Goal: Navigation & Orientation: Find specific page/section

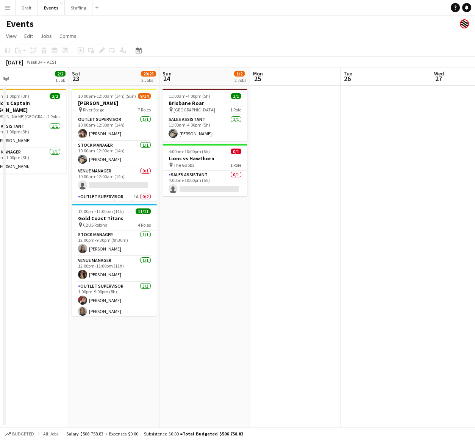
click at [8, 11] on button "Menu" at bounding box center [7, 7] width 15 height 15
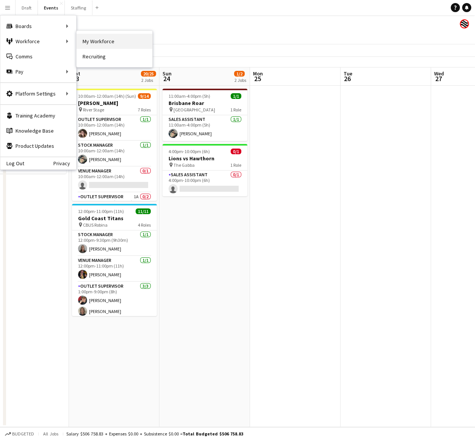
click at [108, 42] on link "My Workforce" at bounding box center [115, 41] width 76 height 15
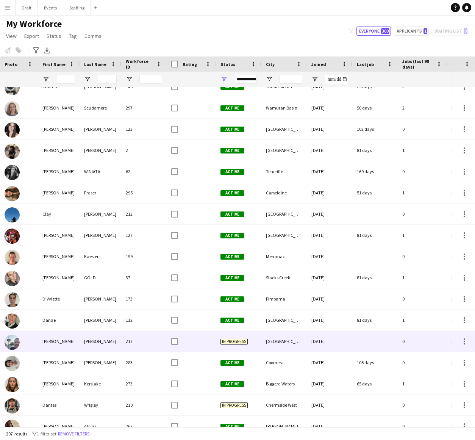
scroll to position [1226, 0]
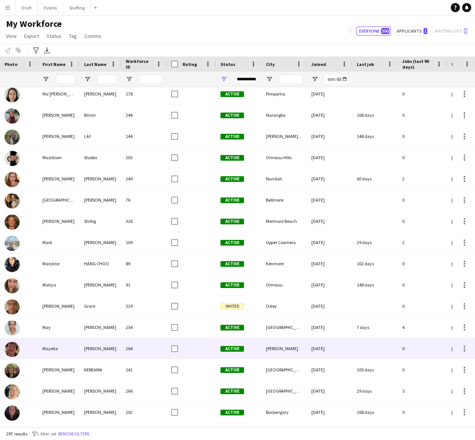
click at [97, 218] on div "[PERSON_NAME]" at bounding box center [101, 348] width 42 height 21
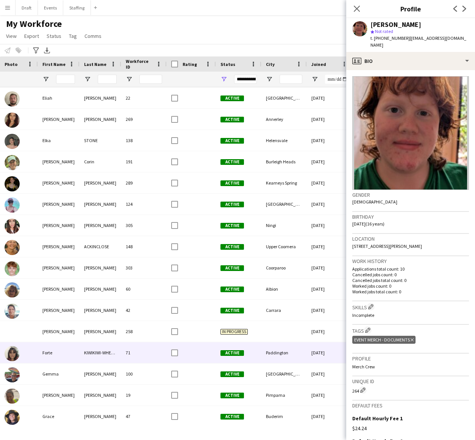
click at [78, 218] on div "Forte" at bounding box center [59, 352] width 42 height 21
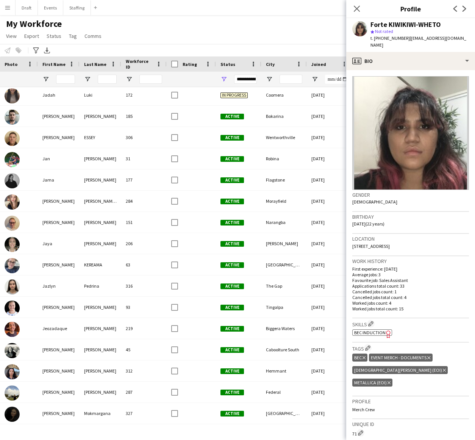
scroll to position [2565, 0]
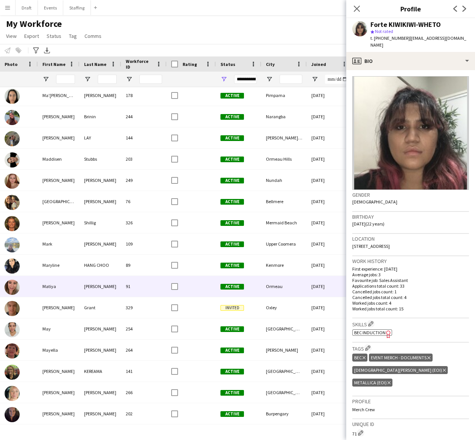
click at [98, 218] on div "[PERSON_NAME]" at bounding box center [101, 286] width 42 height 21
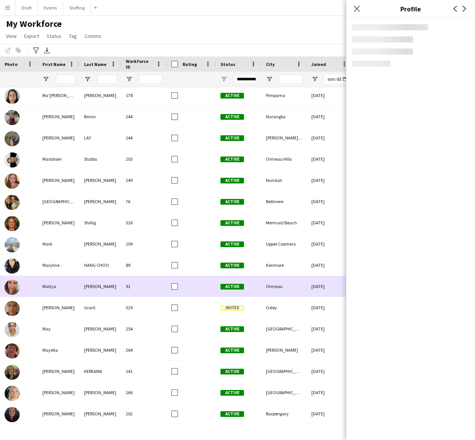
click at [98, 218] on div "[PERSON_NAME]" at bounding box center [101, 286] width 42 height 21
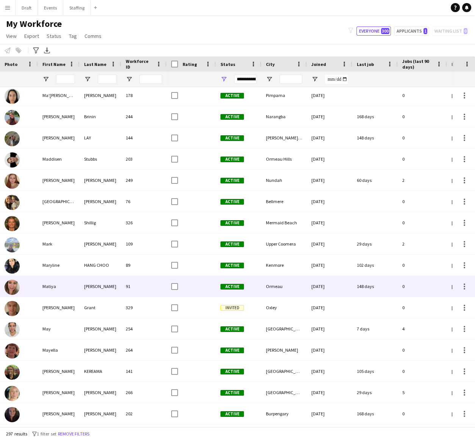
click at [98, 218] on div "[PERSON_NAME]" at bounding box center [101, 286] width 42 height 21
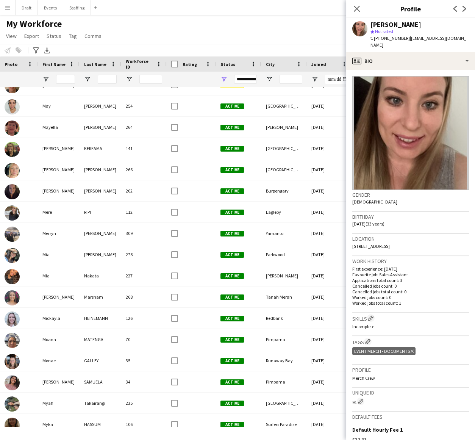
scroll to position [4295, 0]
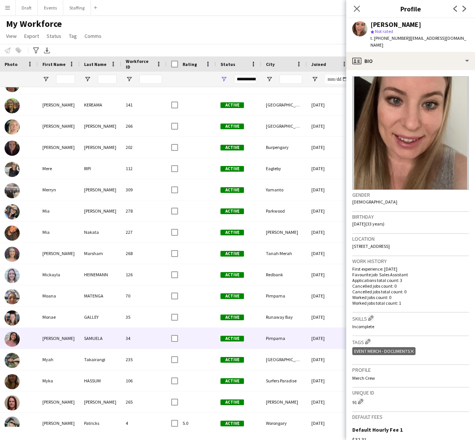
click at [98, 218] on div "SAMUELA" at bounding box center [101, 338] width 42 height 21
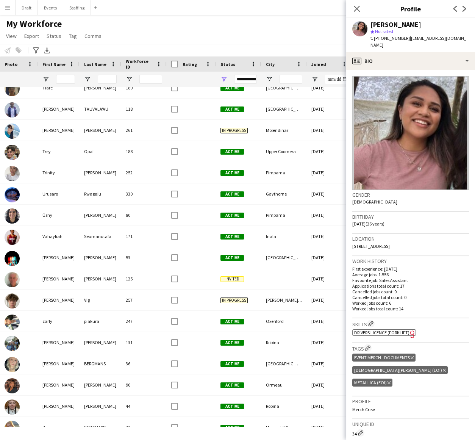
scroll to position [5940, 0]
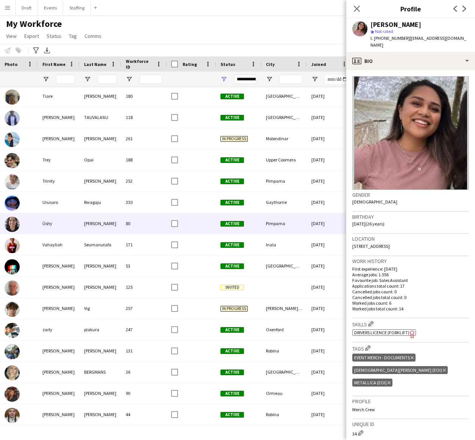
click at [110, 218] on div "[PERSON_NAME]" at bounding box center [101, 223] width 42 height 21
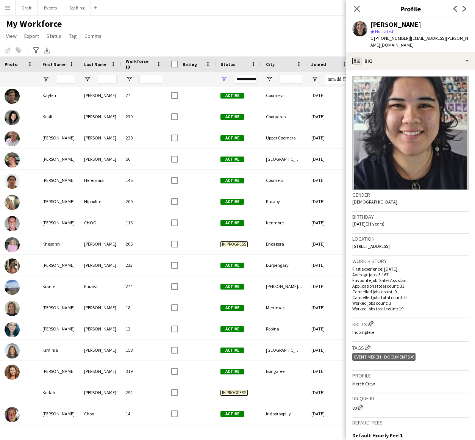
scroll to position [3468, 0]
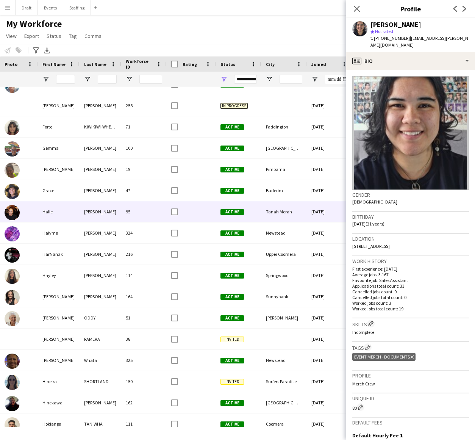
click at [115, 214] on div "[PERSON_NAME]" at bounding box center [101, 211] width 42 height 21
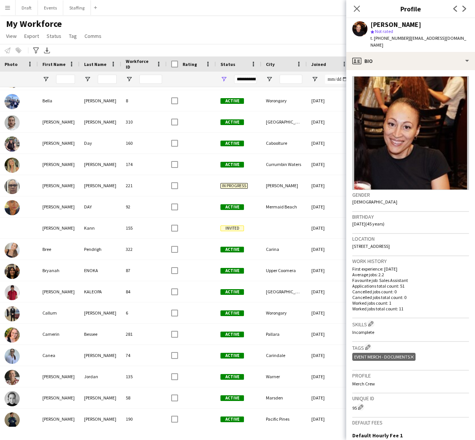
scroll to position [895, 0]
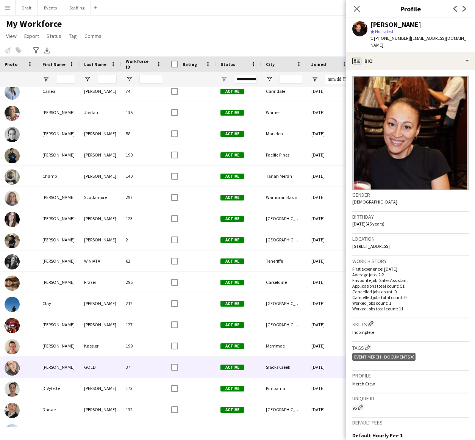
click at [106, 218] on div "GOLD" at bounding box center [101, 366] width 42 height 21
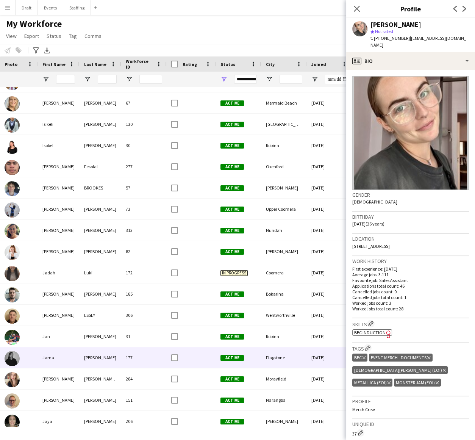
scroll to position [2373, 0]
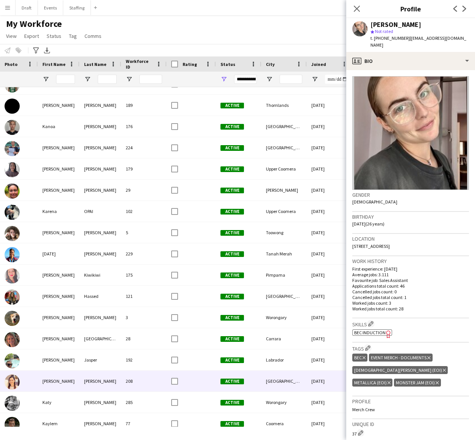
click at [109, 218] on div "[PERSON_NAME]" at bounding box center [101, 380] width 42 height 21
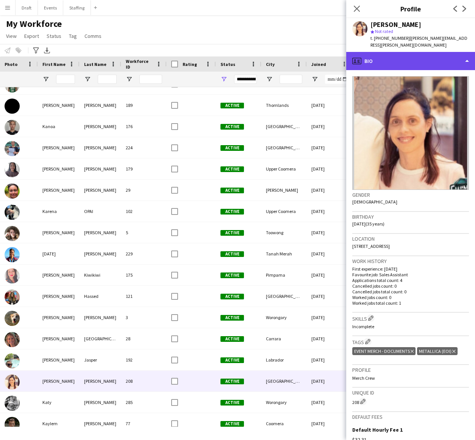
click at [378, 53] on div "profile Bio" at bounding box center [410, 61] width 129 height 18
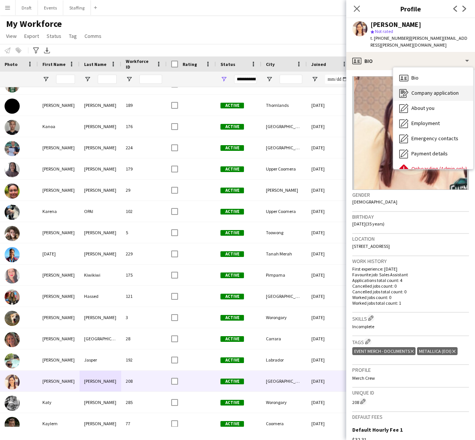
click at [378, 89] on div "Company application Company application" at bounding box center [433, 93] width 80 height 15
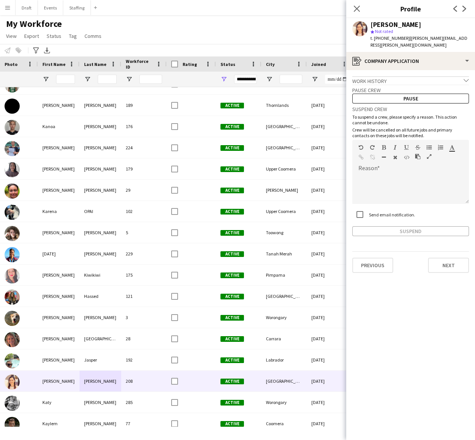
click at [378, 79] on icon at bounding box center [466, 80] width 5 height 3
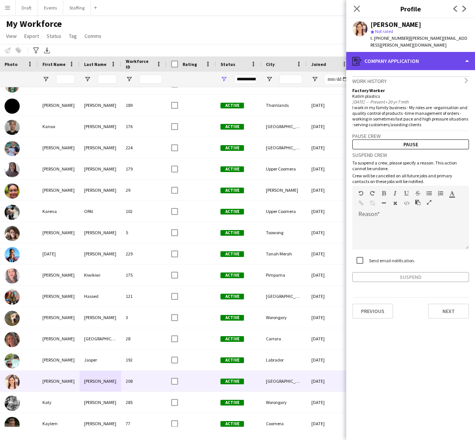
click at [378, 56] on div "register Company application" at bounding box center [410, 61] width 129 height 18
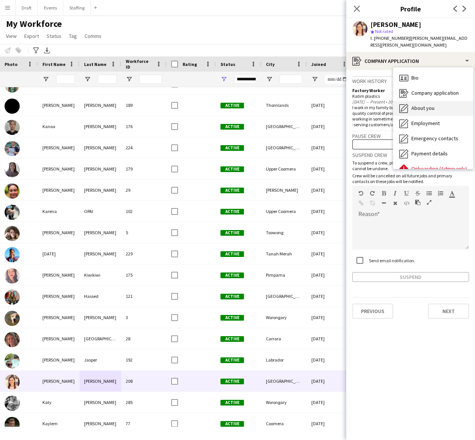
click at [378, 103] on div "About you About you" at bounding box center [433, 108] width 80 height 15
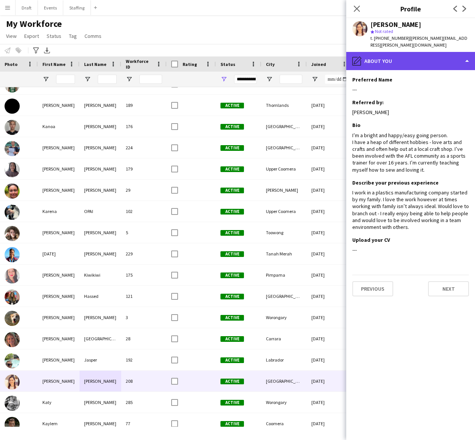
click at [378, 53] on div "pencil4 About you" at bounding box center [410, 61] width 129 height 18
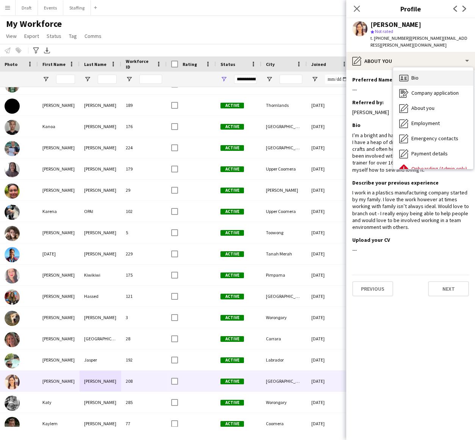
click at [378, 71] on div "Bio Bio" at bounding box center [433, 77] width 80 height 15
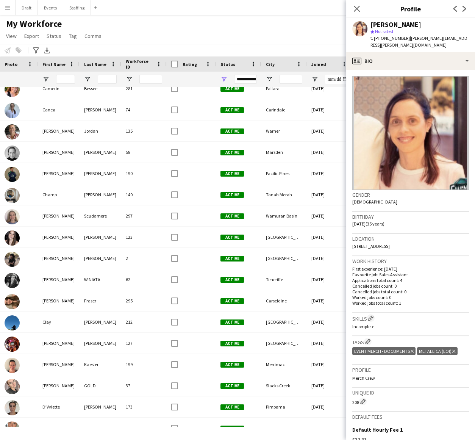
scroll to position [1100, 0]
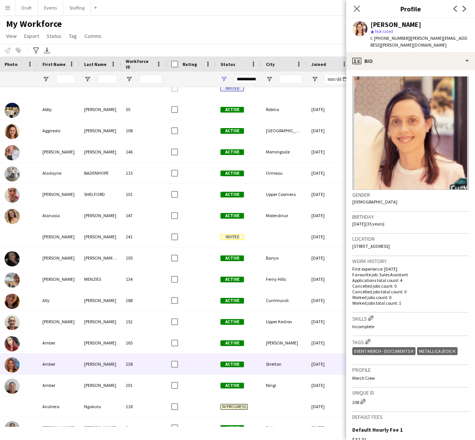
click at [146, 218] on div "238" at bounding box center [143, 363] width 45 height 21
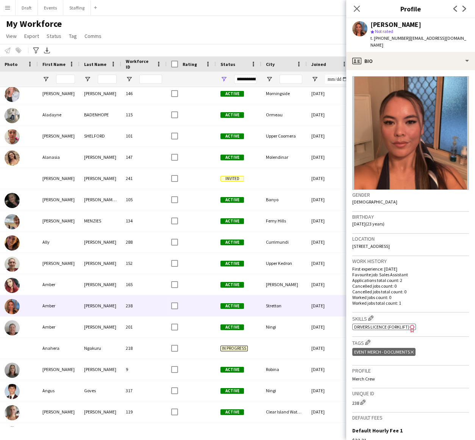
scroll to position [229, 0]
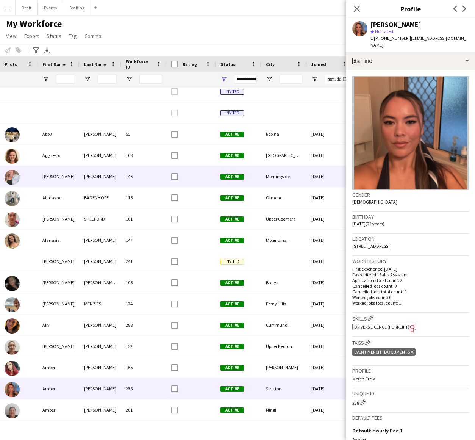
click at [61, 178] on div "[PERSON_NAME]" at bounding box center [59, 176] width 42 height 21
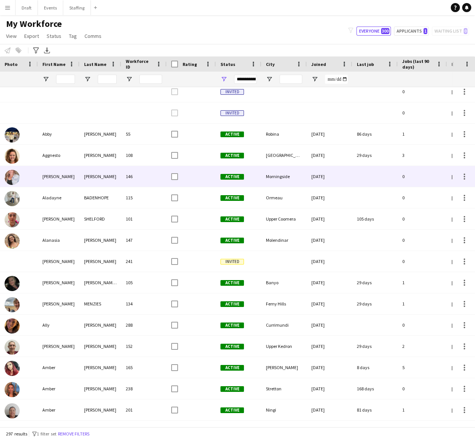
click at [61, 178] on div "[PERSON_NAME]" at bounding box center [59, 176] width 42 height 21
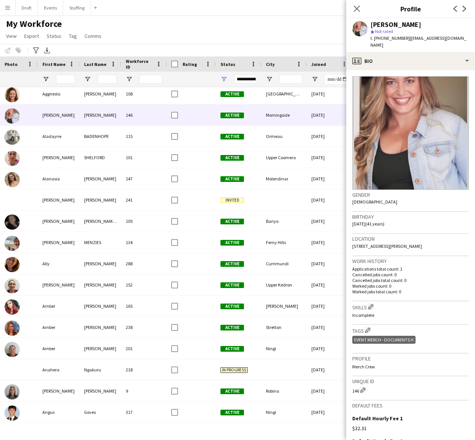
scroll to position [201, 0]
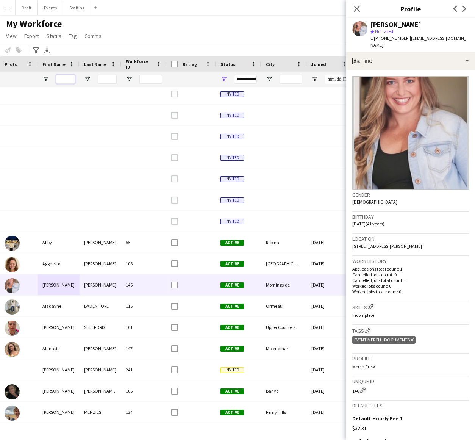
click at [64, 78] on input "First Name Filter Input" at bounding box center [65, 79] width 19 height 9
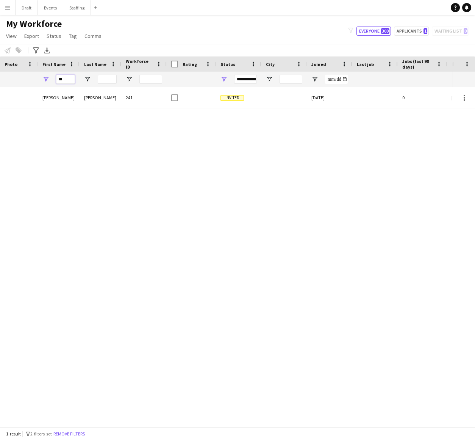
type input "*"
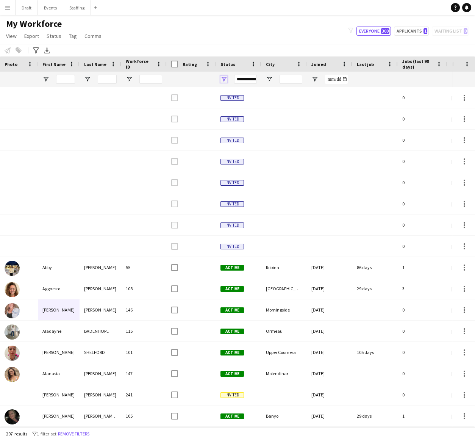
click at [223, 78] on span "Open Filter Menu" at bounding box center [223, 79] width 7 height 7
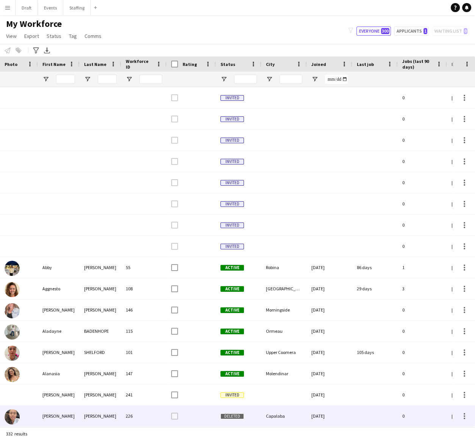
click at [82, 218] on div "[PERSON_NAME]" at bounding box center [101, 415] width 42 height 21
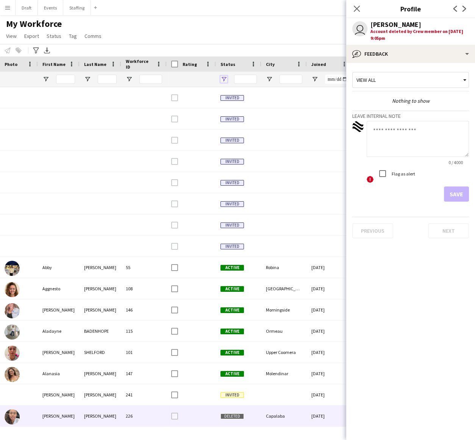
click at [226, 77] on span "Open Filter Menu" at bounding box center [223, 79] width 7 height 7
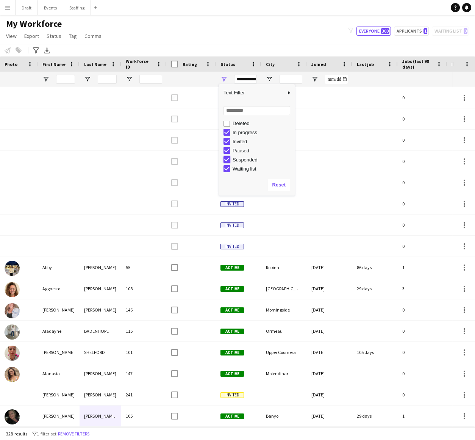
type input "**********"
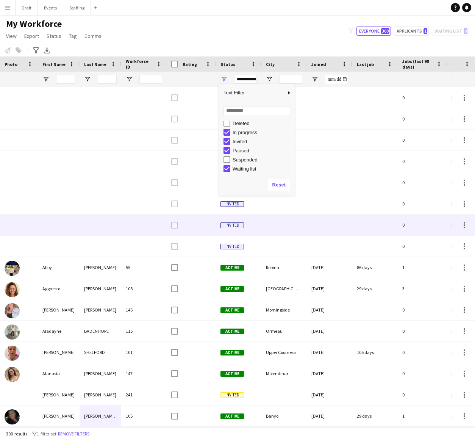
click at [295, 218] on div at bounding box center [283, 224] width 45 height 21
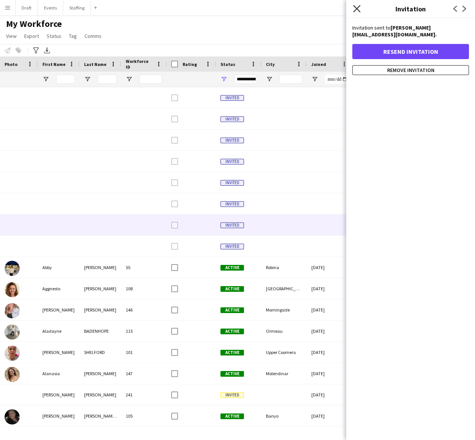
click at [354, 8] on icon "Close pop-in" at bounding box center [356, 8] width 7 height 7
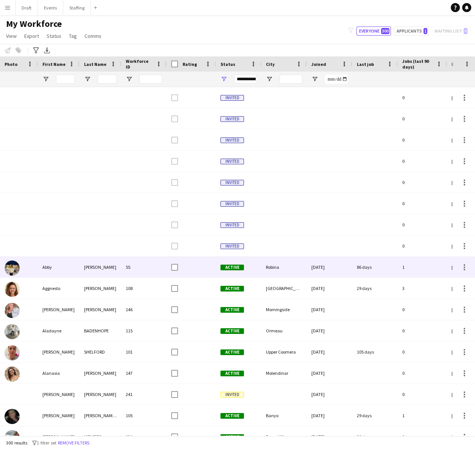
click at [130, 218] on div "55" at bounding box center [143, 267] width 45 height 21
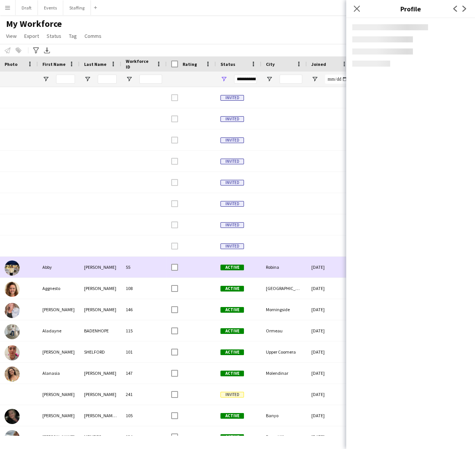
click at [130, 218] on div "55" at bounding box center [143, 267] width 45 height 21
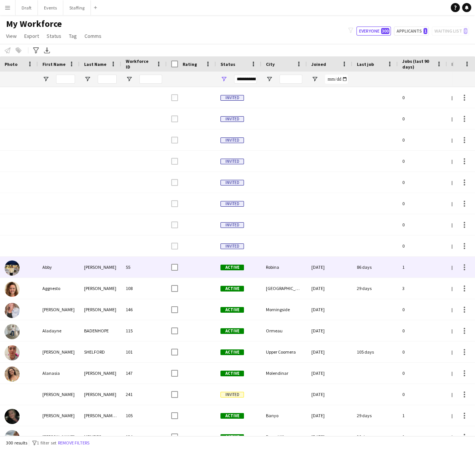
click at [101, 218] on div "[PERSON_NAME]" at bounding box center [101, 267] width 42 height 21
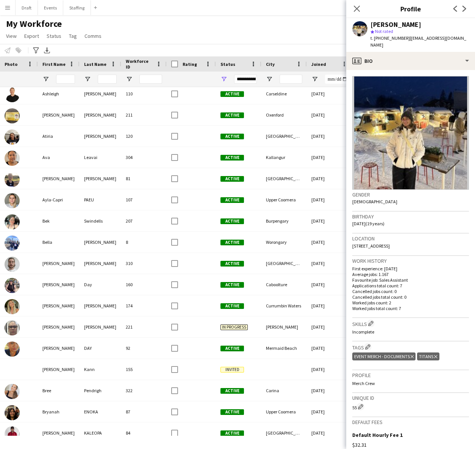
scroll to position [748, 0]
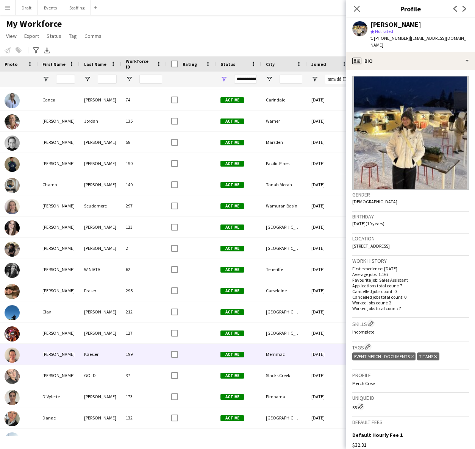
click at [106, 218] on div "Kaesler" at bounding box center [101, 354] width 42 height 21
